Goal: Task Accomplishment & Management: Use online tool/utility

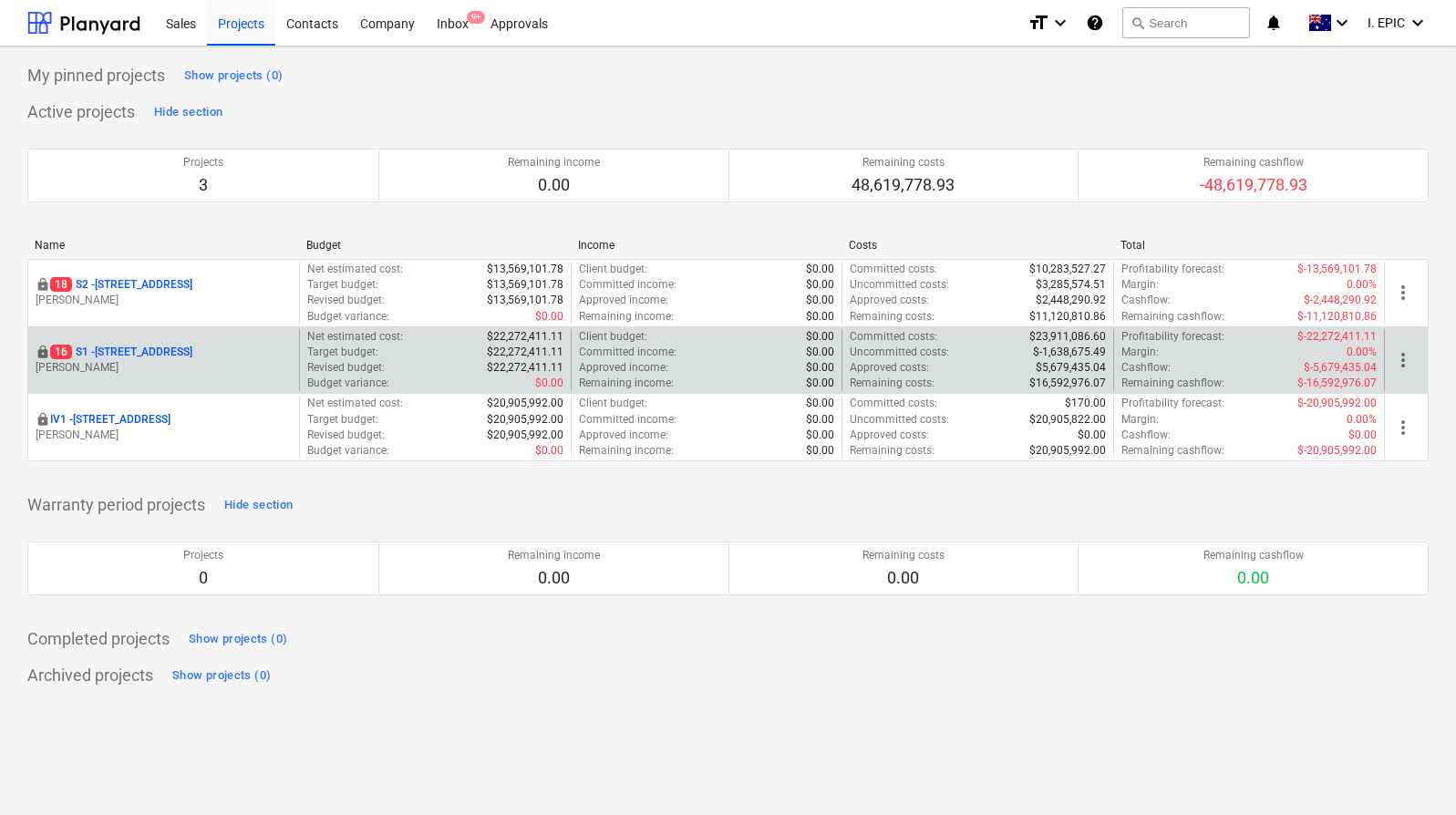
click at [153, 344] on p "16 S1 - [STREET_ADDRESS]" at bounding box center [121, 352] width 142 height 16
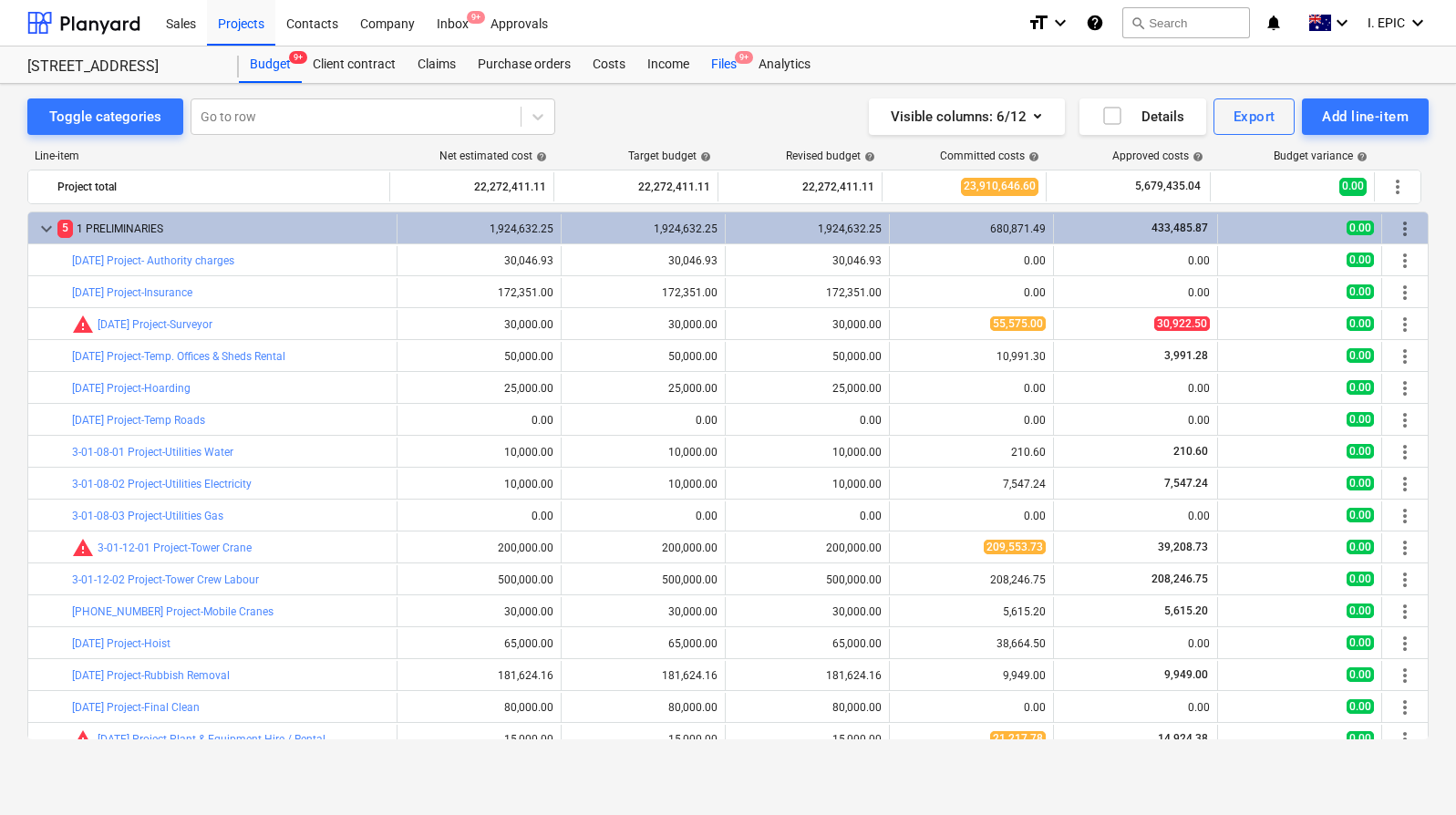
click at [728, 67] on div "Files 9+" at bounding box center [723, 64] width 47 height 37
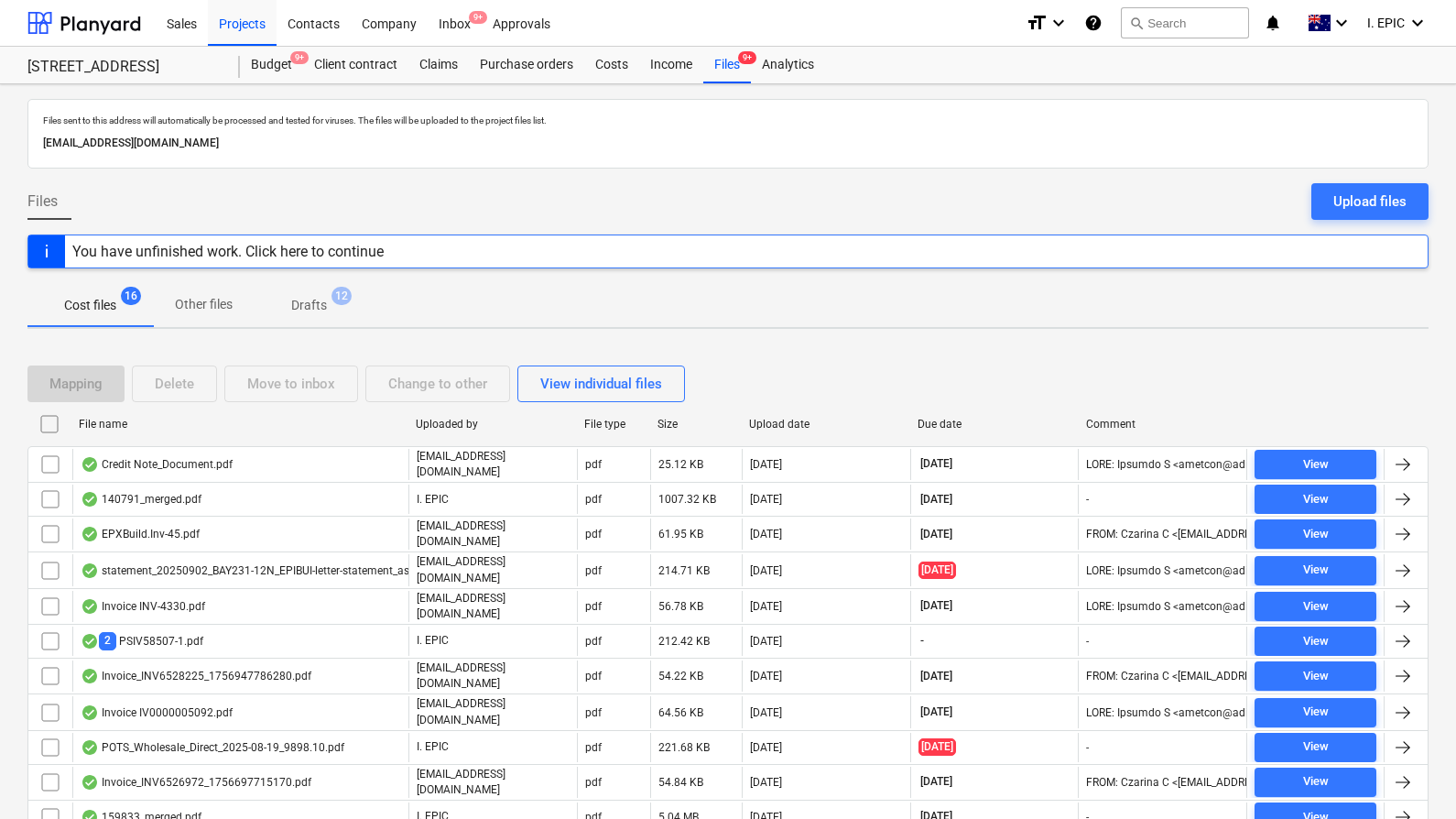
click at [327, 142] on p "[EMAIL_ADDRESS][DOMAIN_NAME]" at bounding box center [728, 143] width 1370 height 19
drag, startPoint x: 327, startPoint y: 142, endPoint x: 67, endPoint y: 138, distance: 260.0
click at [67, 138] on p "[EMAIL_ADDRESS][DOMAIN_NAME]" at bounding box center [728, 143] width 1370 height 19
click at [53, 140] on p "[EMAIL_ADDRESS][DOMAIN_NAME]" at bounding box center [728, 143] width 1370 height 19
drag, startPoint x: 53, startPoint y: 140, endPoint x: 355, endPoint y: 143, distance: 302.0
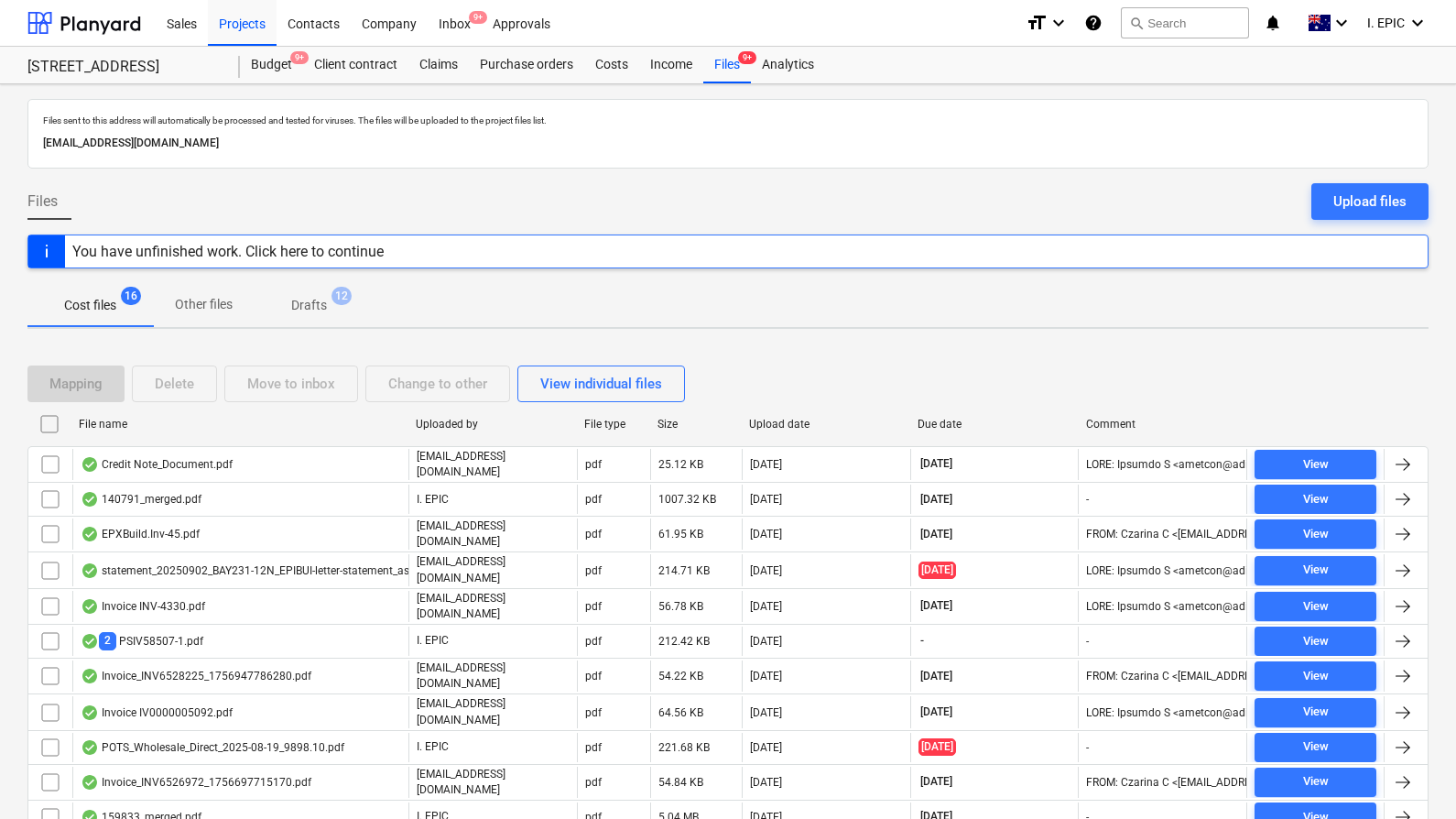
click at [355, 143] on p "[EMAIL_ADDRESS][DOMAIN_NAME]" at bounding box center [728, 143] width 1370 height 19
click at [246, 26] on div "Projects" at bounding box center [242, 22] width 68 height 46
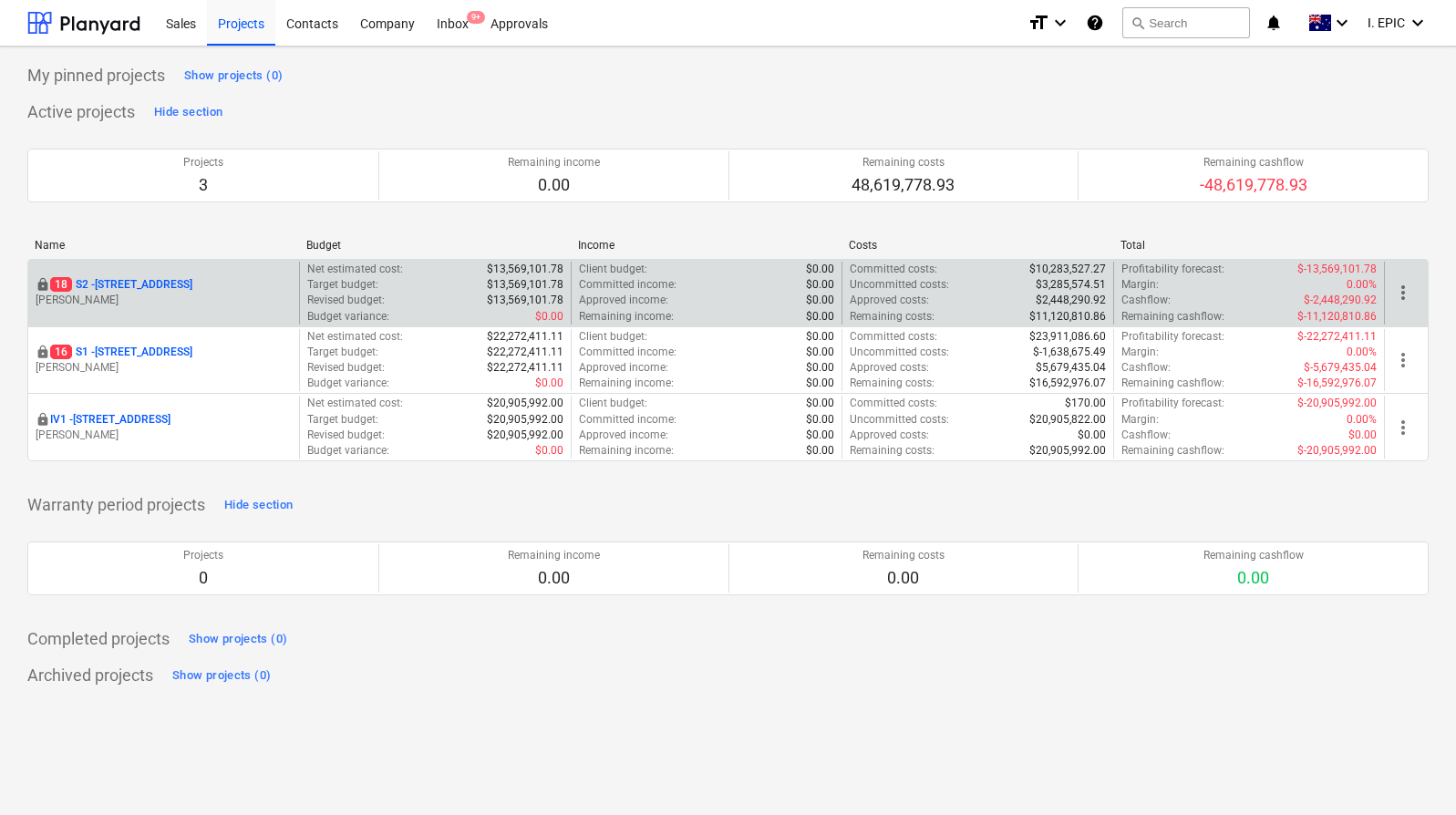
click at [172, 281] on p "[STREET_ADDRESS]" at bounding box center [121, 285] width 142 height 16
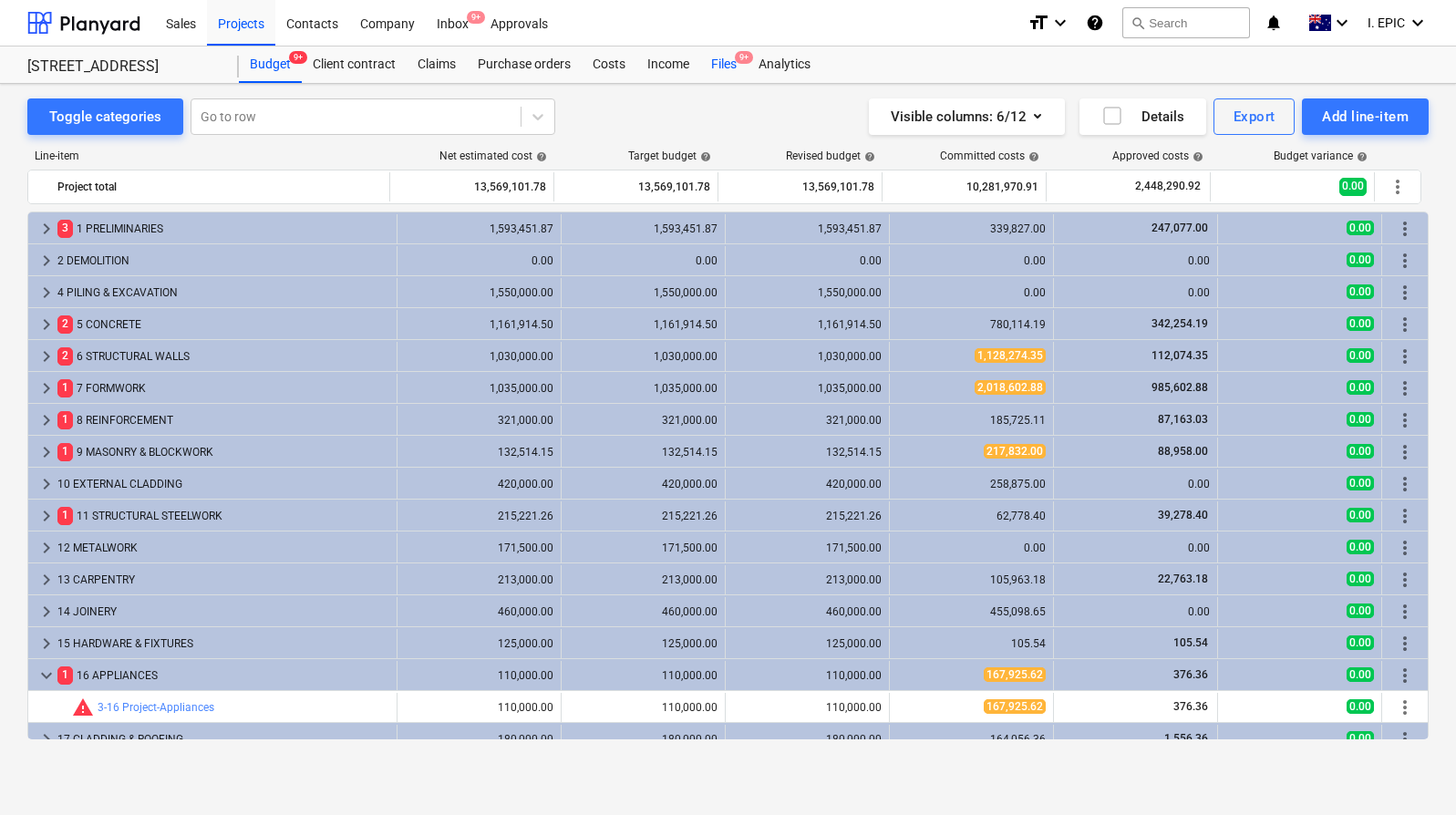
click at [729, 65] on div "Files 9+" at bounding box center [723, 64] width 47 height 37
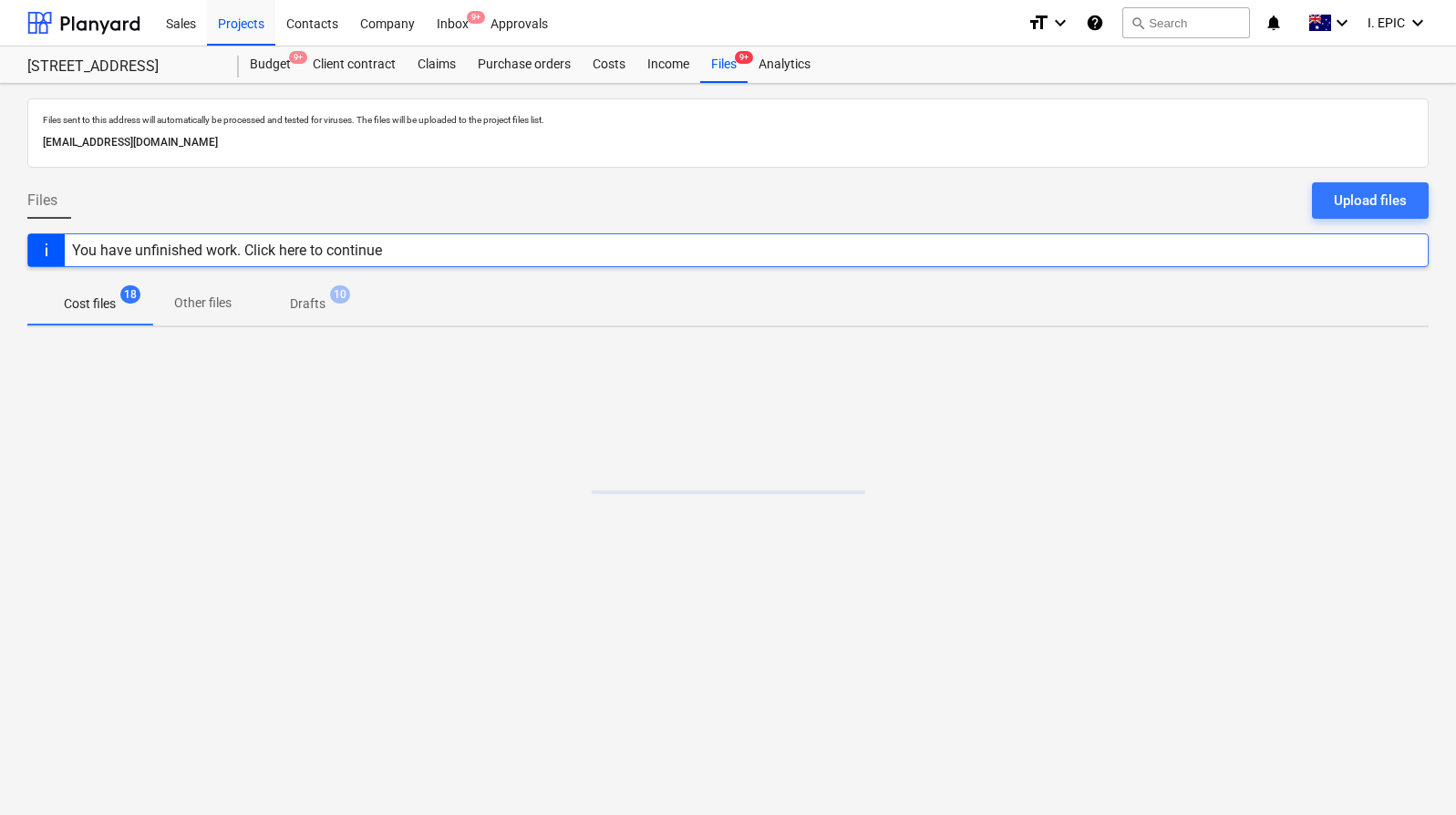
click at [337, 145] on p "[EMAIL_ADDRESS][DOMAIN_NAME]" at bounding box center [728, 143] width 1370 height 19
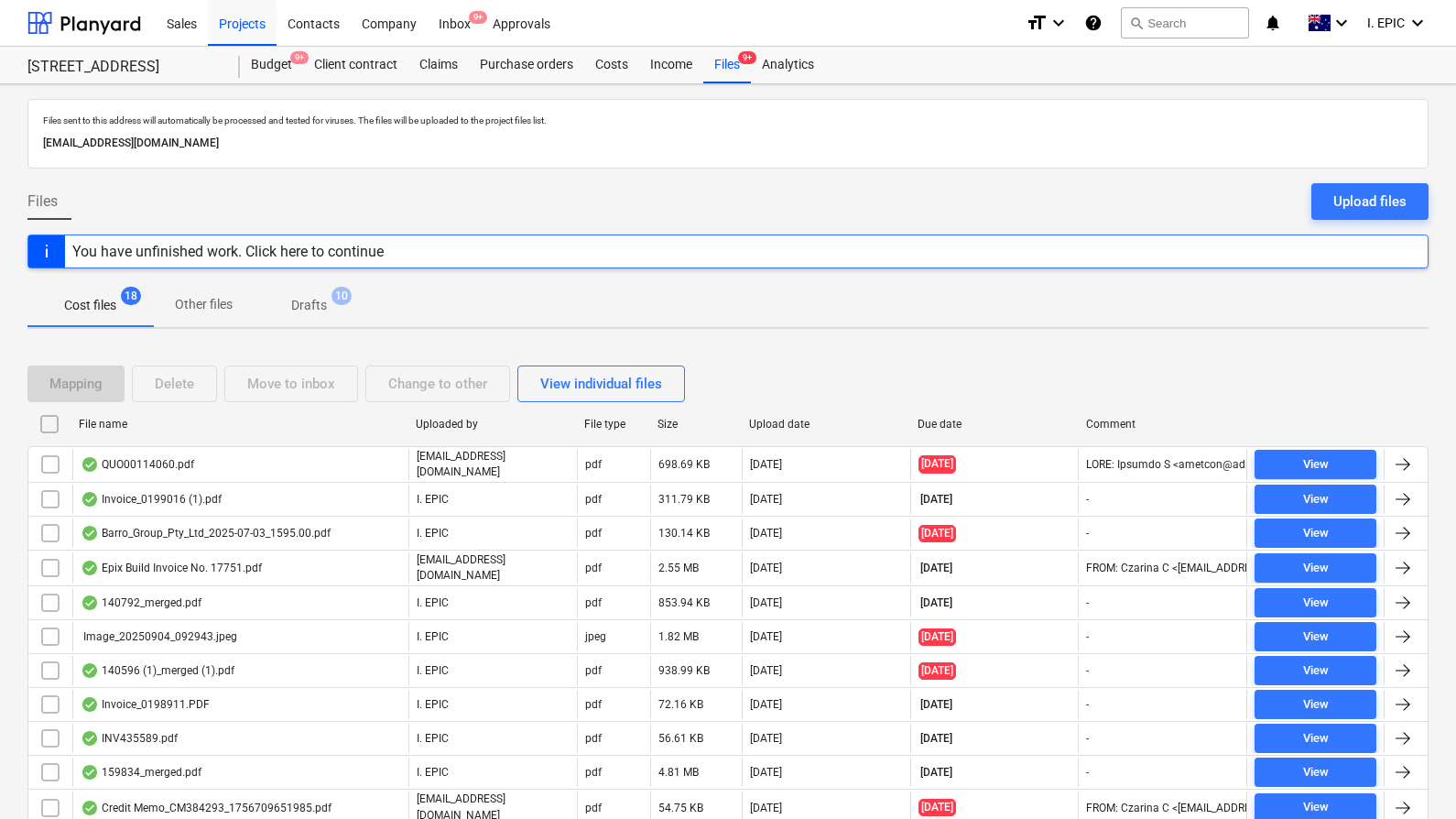
click at [371, 142] on p "[EMAIL_ADDRESS][DOMAIN_NAME]" at bounding box center [728, 143] width 1370 height 19
drag, startPoint x: 371, startPoint y: 142, endPoint x: 53, endPoint y: 143, distance: 318.0
click at [53, 143] on p "[EMAIL_ADDRESS][DOMAIN_NAME]" at bounding box center [728, 143] width 1370 height 19
copy p "[EMAIL_ADDRESS][DOMAIN_NAME]"
click at [241, 26] on div "Projects" at bounding box center [242, 22] width 68 height 46
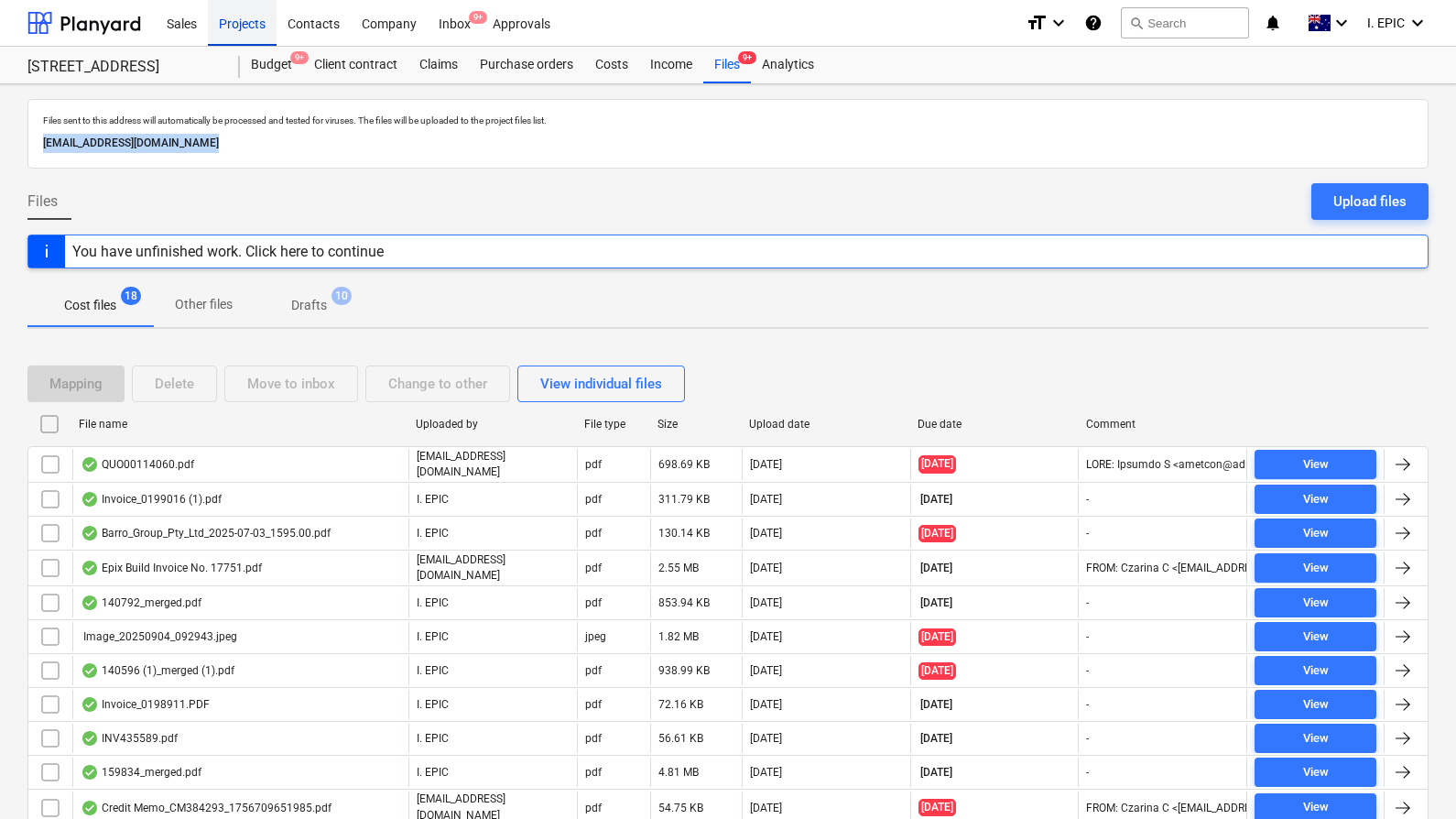
click at [241, 26] on div "Projects" at bounding box center [242, 22] width 68 height 46
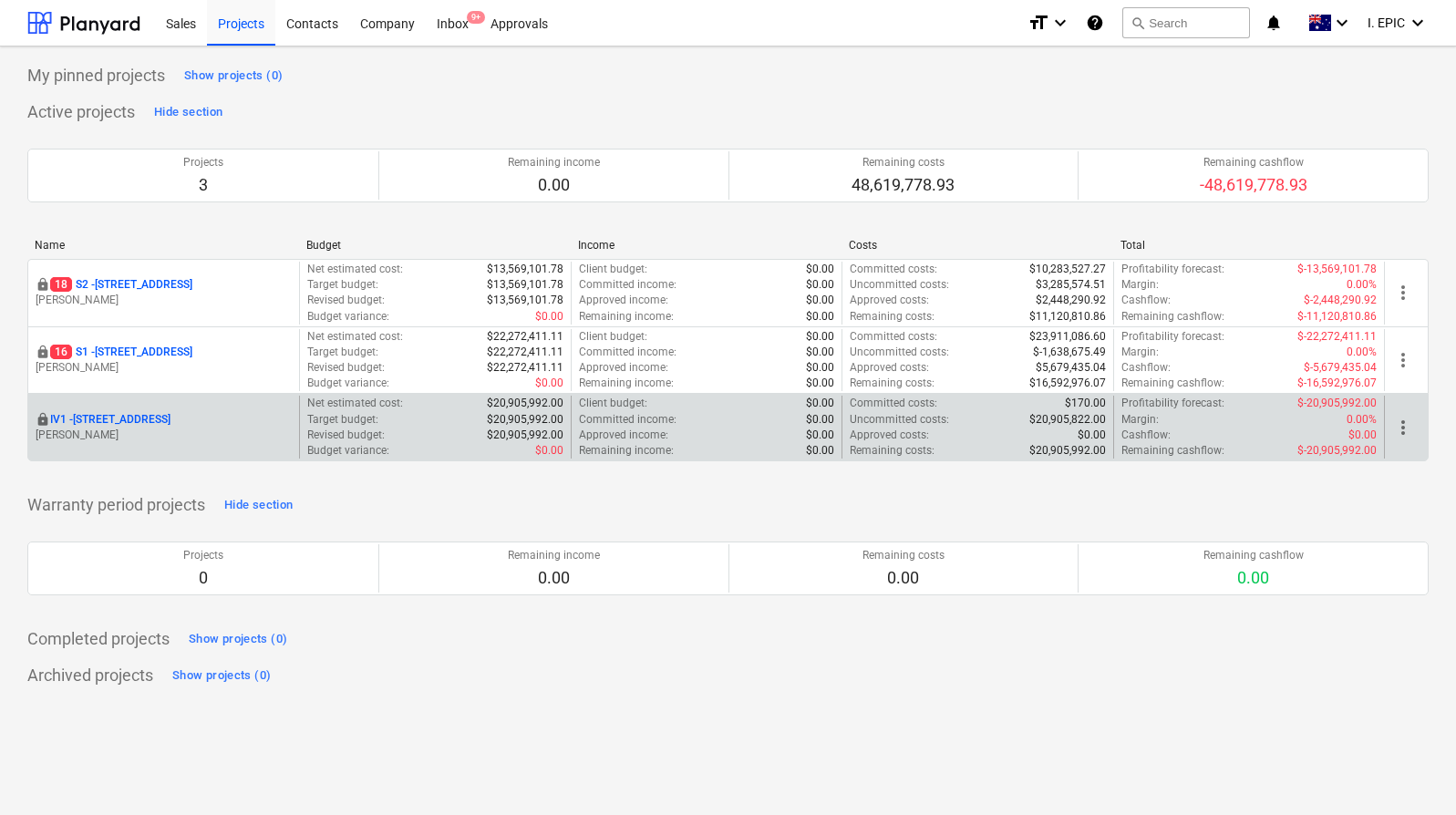
click at [128, 420] on p "IV1 - [STREET_ADDRESS]" at bounding box center [110, 419] width 121 height 16
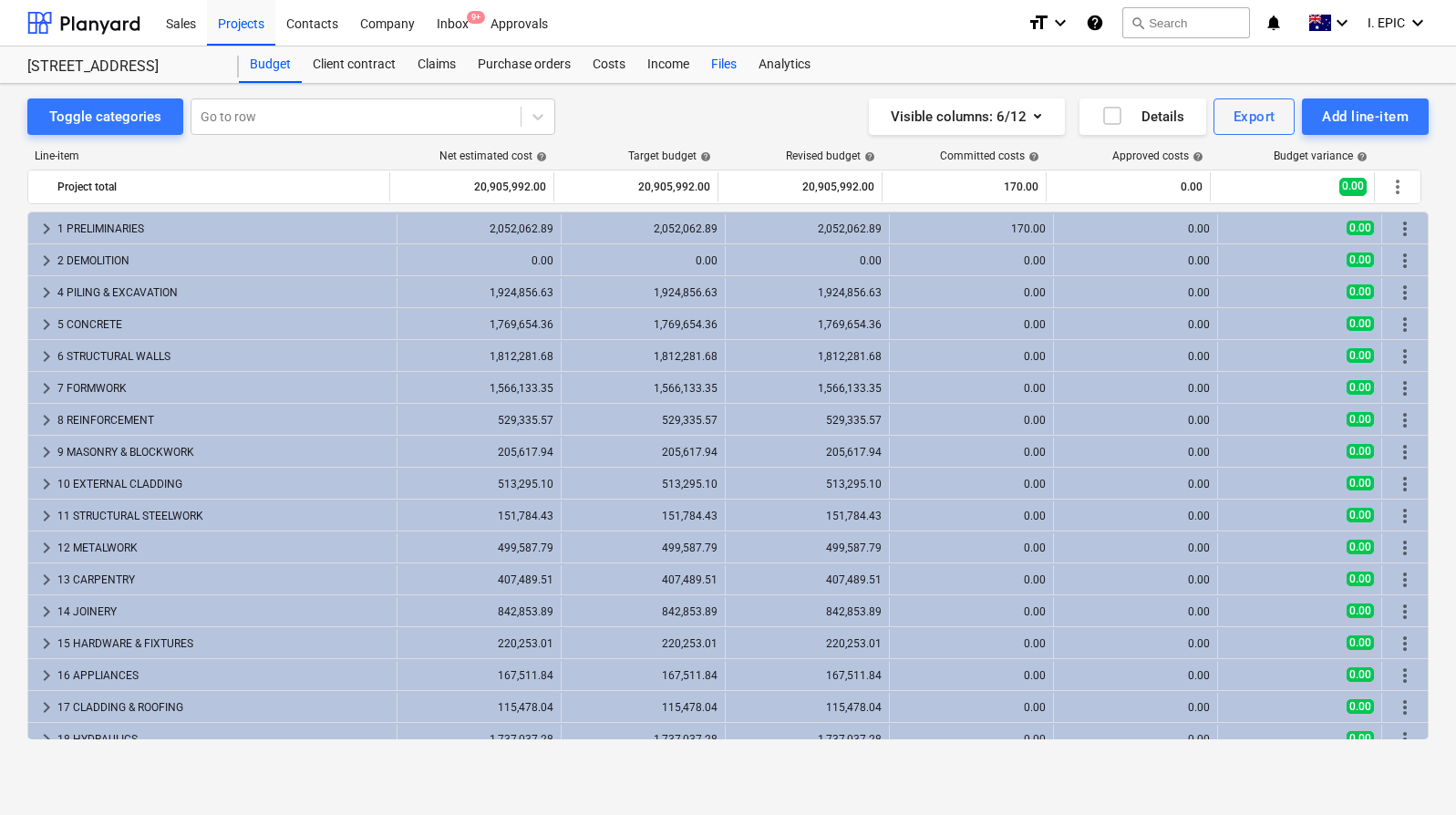
click at [719, 66] on div "Files" at bounding box center [723, 64] width 47 height 37
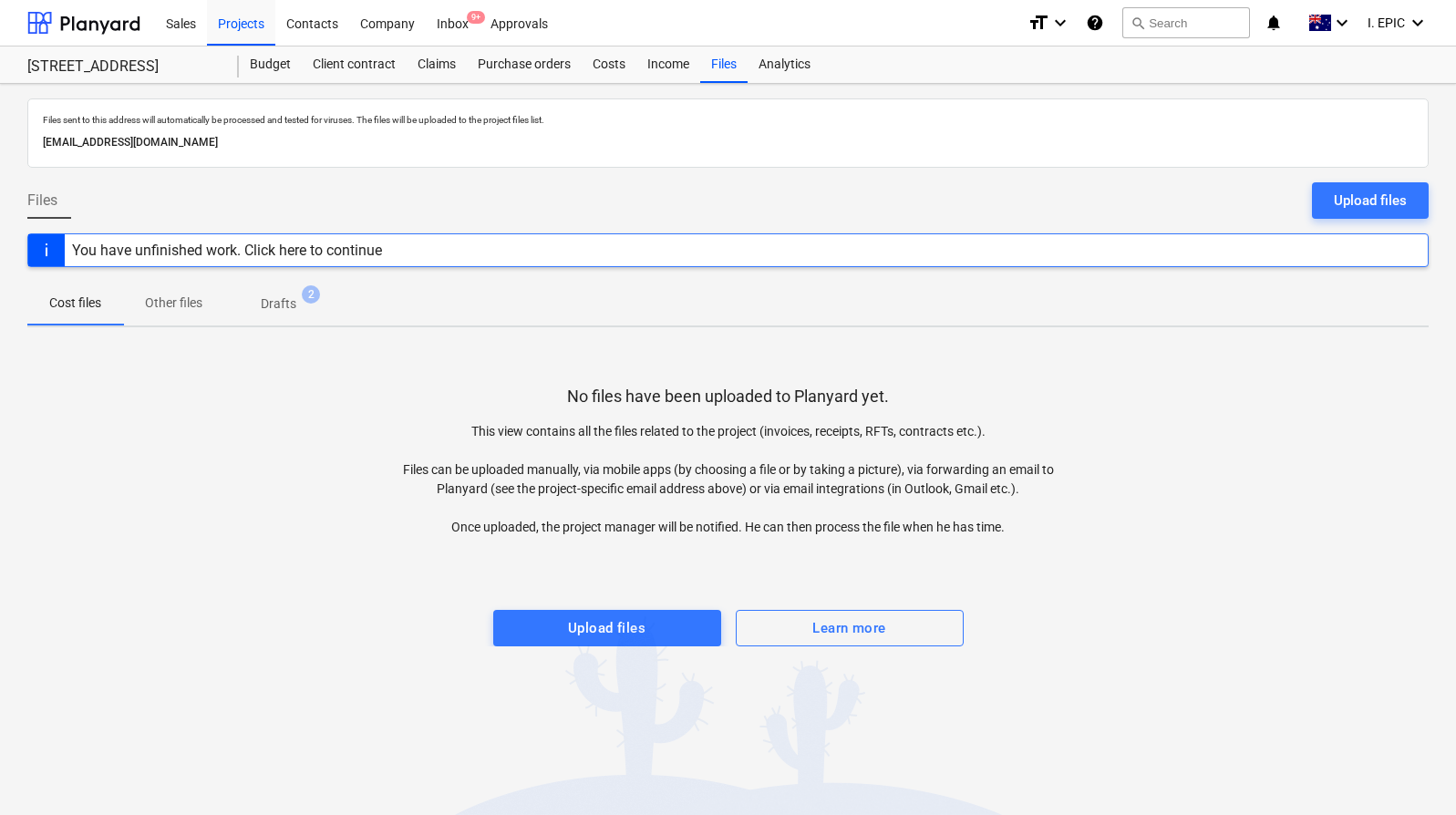
click at [366, 144] on p "[EMAIL_ADDRESS][DOMAIN_NAME]" at bounding box center [728, 143] width 1370 height 19
drag, startPoint x: 366, startPoint y: 144, endPoint x: 36, endPoint y: 136, distance: 330.1
click at [36, 136] on div "Files sent to this address will automatically be processed and tested for virus…" at bounding box center [728, 133] width 1401 height 69
copy p "[EMAIL_ADDRESS][DOMAIN_NAME]"
click at [450, 23] on div "Inbox 9+" at bounding box center [452, 22] width 53 height 46
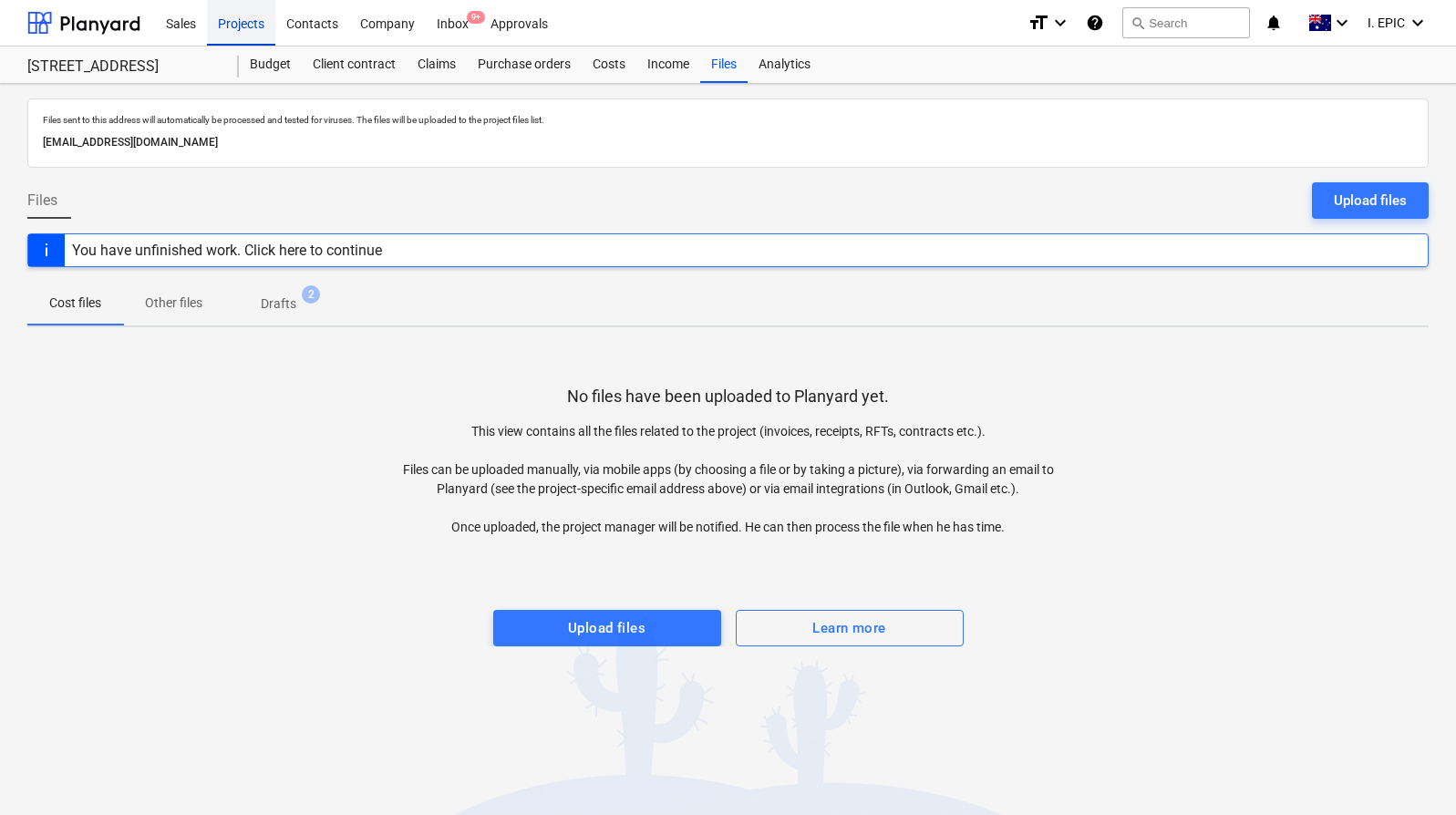
click at [252, 27] on div "Projects" at bounding box center [241, 22] width 68 height 46
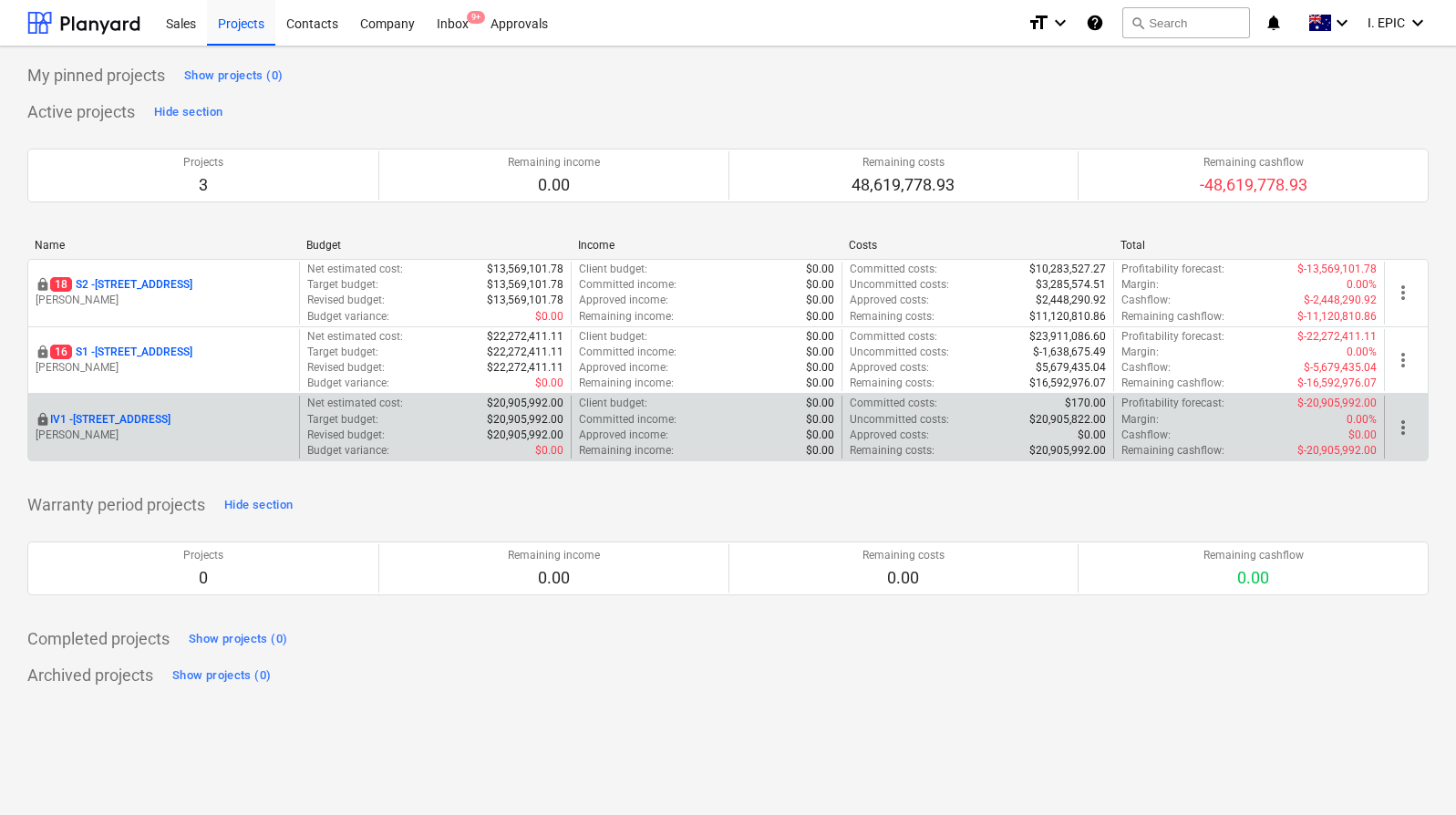
click at [155, 417] on p "IV1 - [STREET_ADDRESS]" at bounding box center [110, 419] width 121 height 16
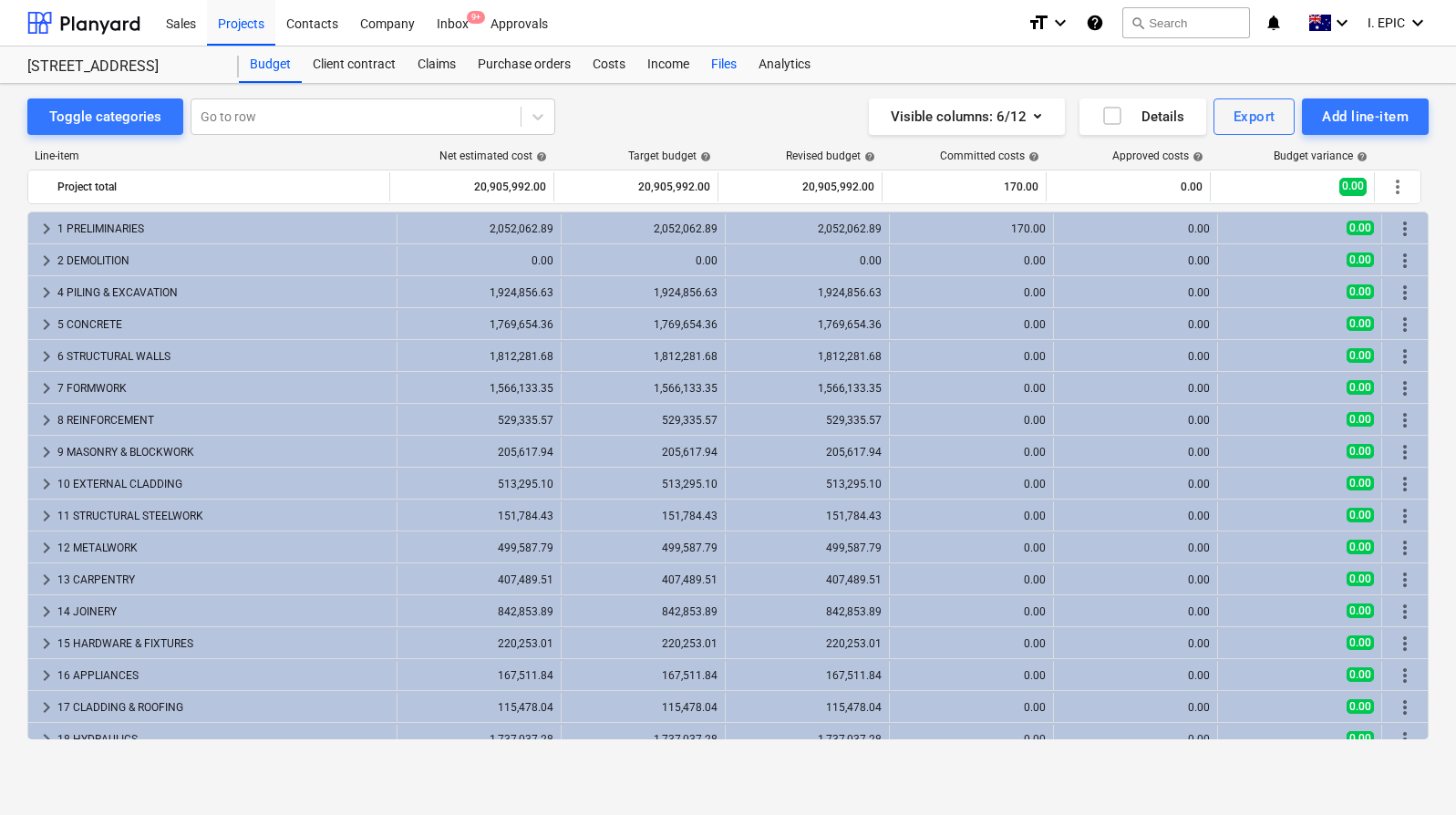
click at [740, 67] on div "Files" at bounding box center [723, 64] width 47 height 37
